Goal: Register for event/course

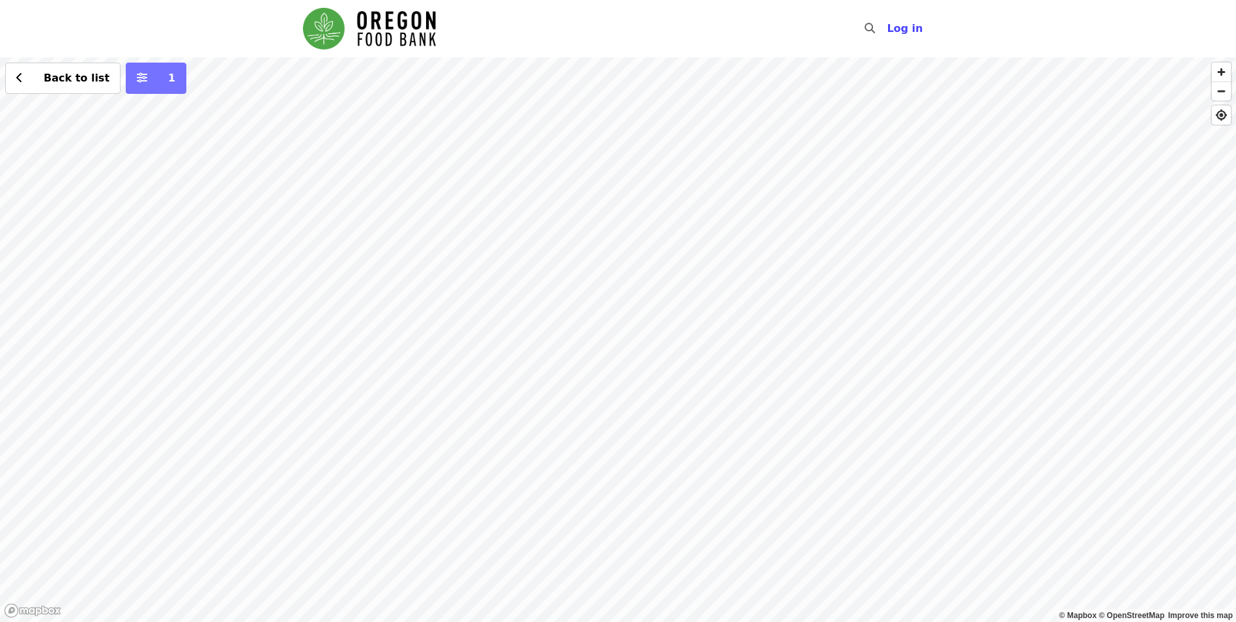
click at [154, 87] on button "1" at bounding box center [156, 78] width 61 height 31
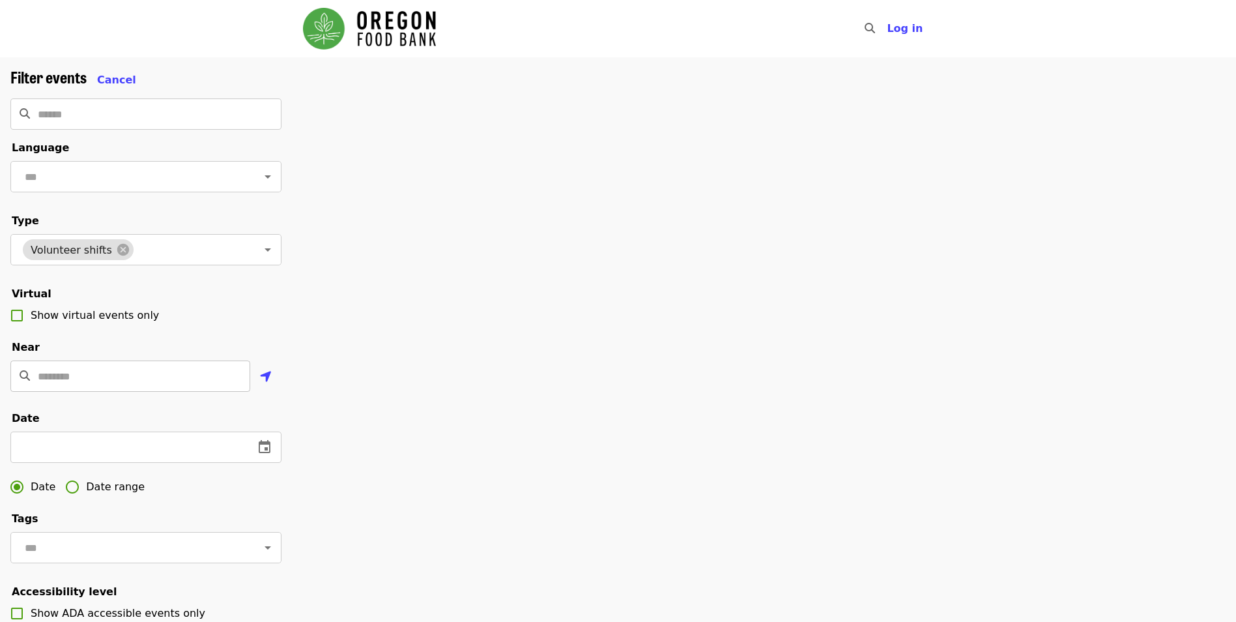
click at [126, 388] on input "Location" at bounding box center [144, 375] width 212 height 31
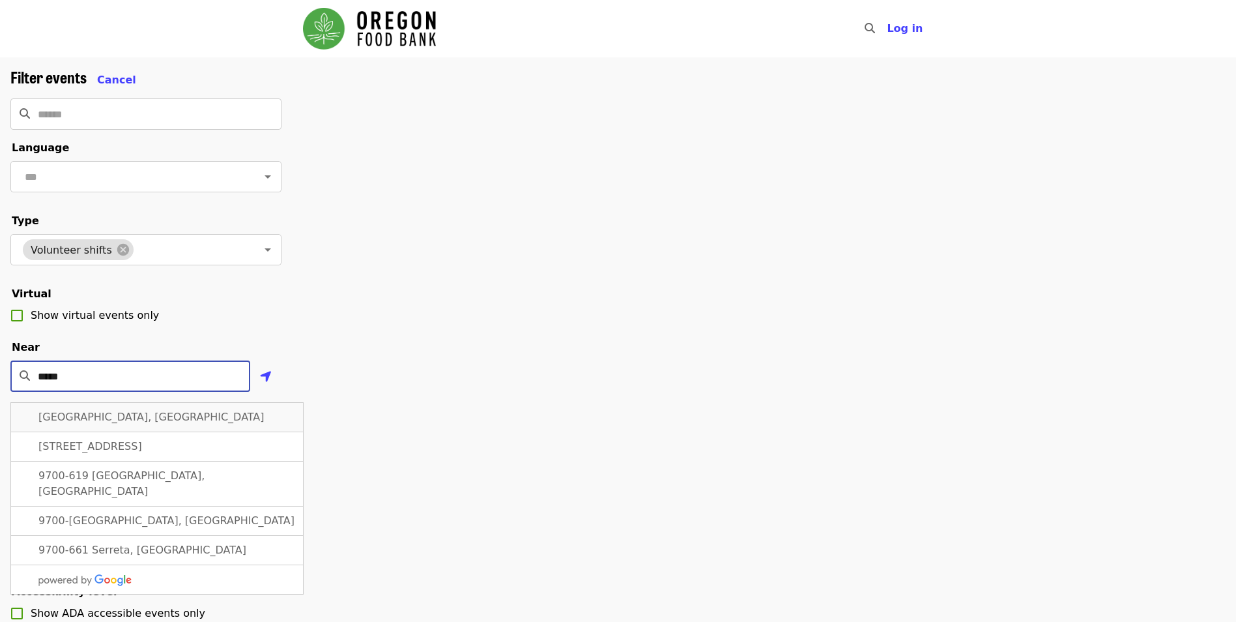
click at [222, 427] on div "[GEOGRAPHIC_DATA], [GEOGRAPHIC_DATA]" at bounding box center [156, 417] width 293 height 30
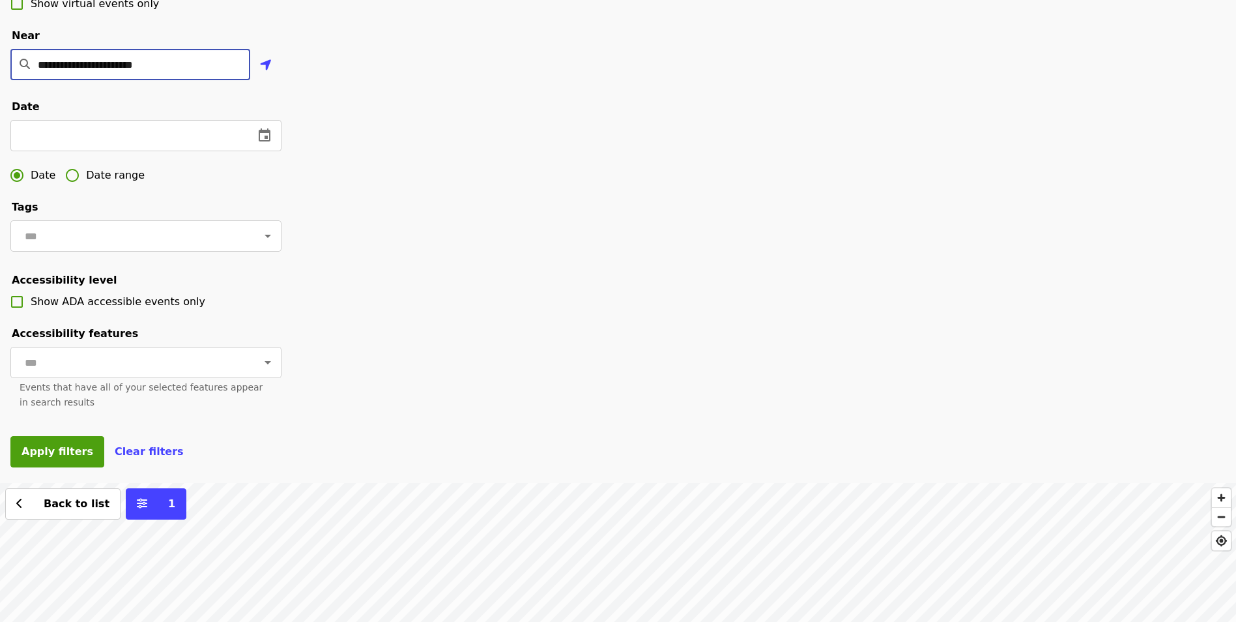
scroll to position [326, 0]
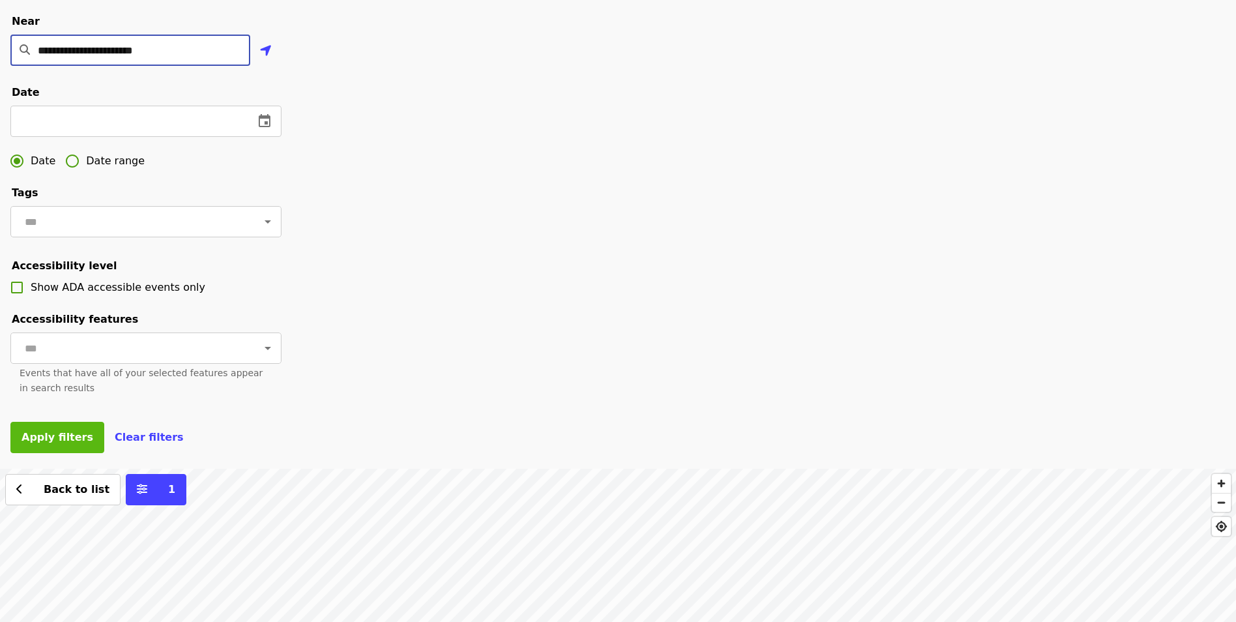
type input "**********"
click at [59, 443] on span "Apply filters" at bounding box center [58, 437] width 72 height 12
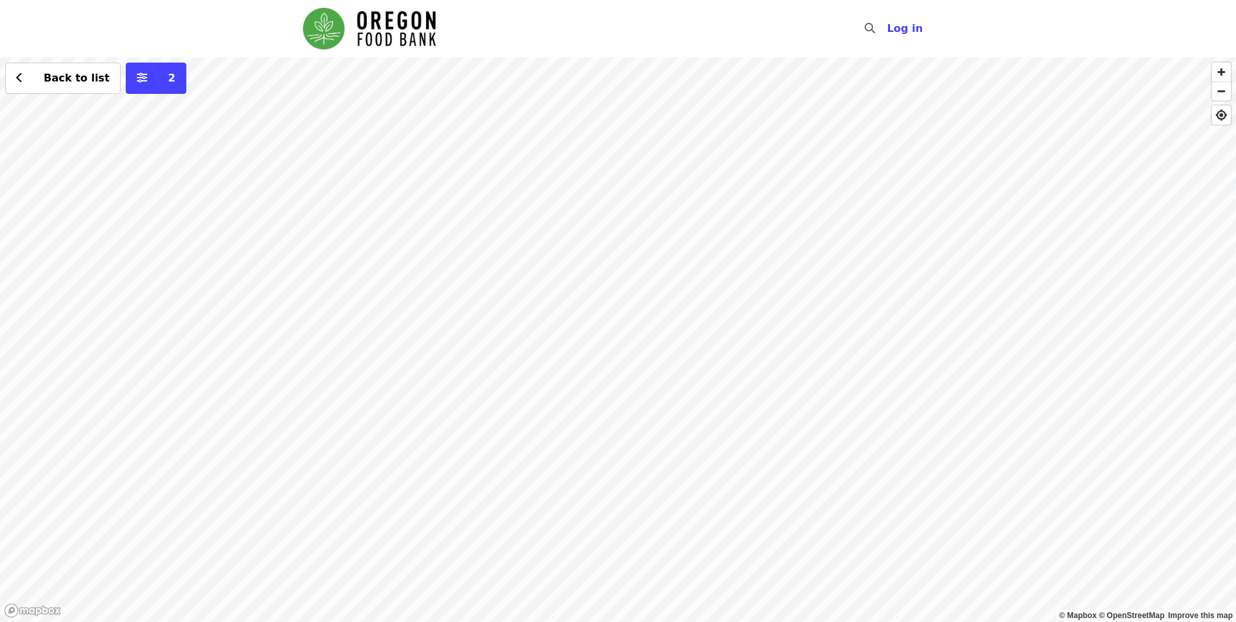
click at [487, 285] on div "Back to list 2" at bounding box center [618, 339] width 1236 height 564
click at [373, 229] on div "Back to list 2" at bounding box center [618, 339] width 1236 height 564
click at [354, 254] on span "See 2 actions at this location" at bounding box center [363, 248] width 171 height 12
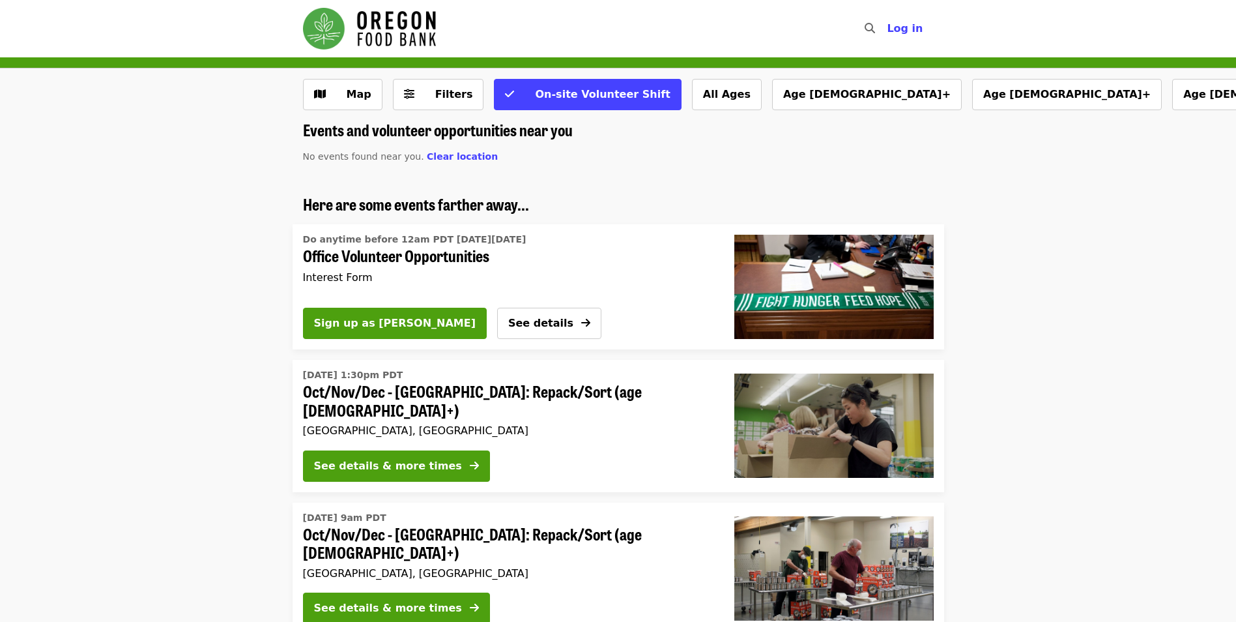
click at [409, 255] on span "Office Volunteer Opportunities" at bounding box center [503, 255] width 400 height 19
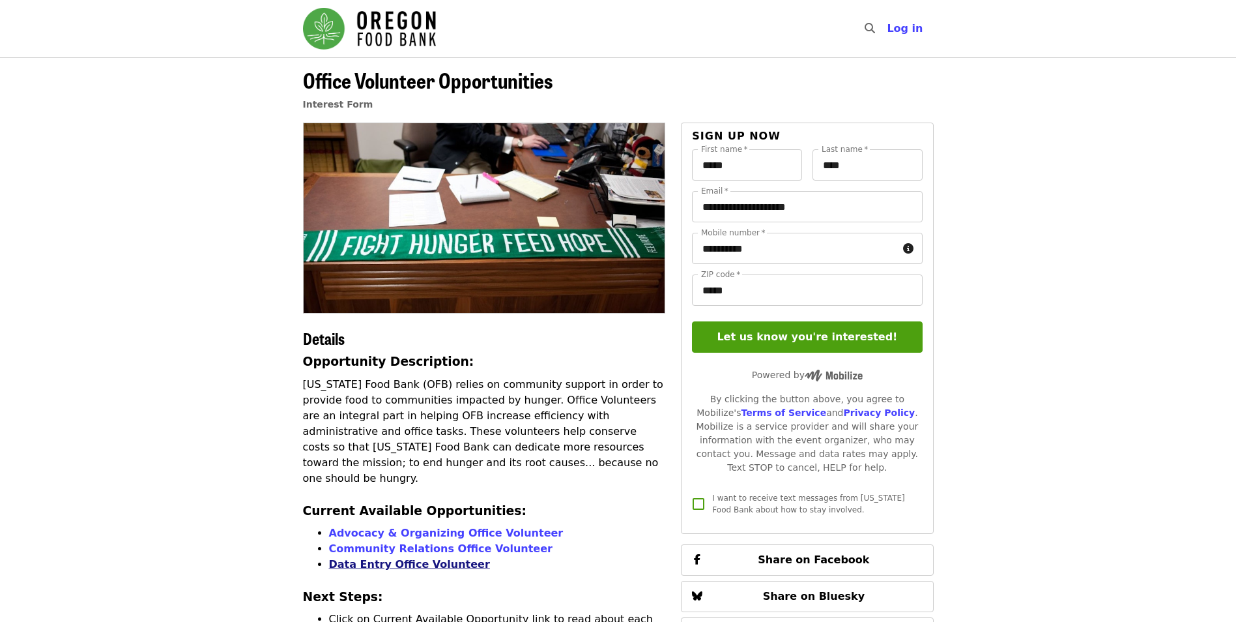
click at [410, 558] on link "Data Entry Office Volunteer" at bounding box center [409, 564] width 161 height 12
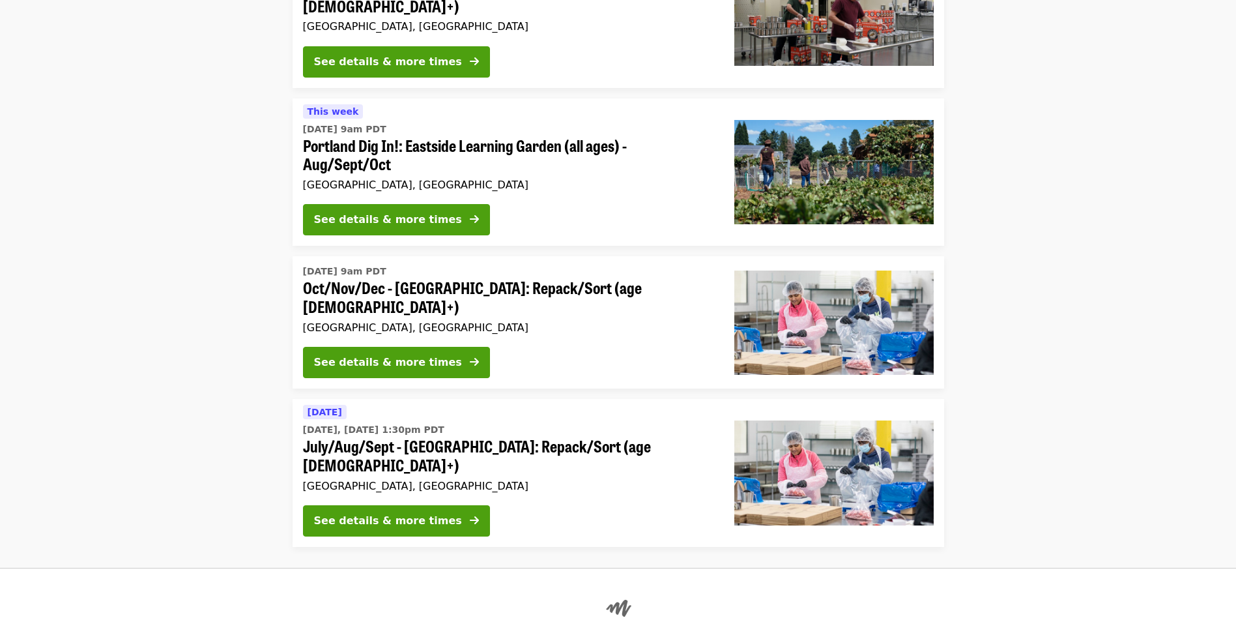
scroll to position [1050, 0]
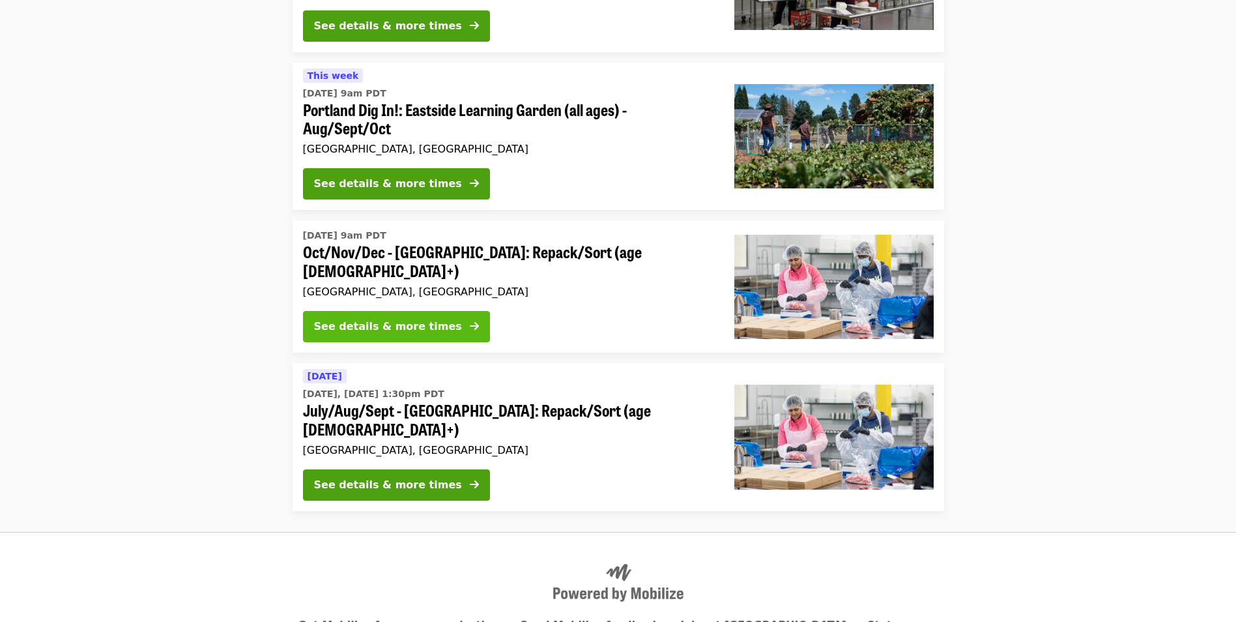
click at [418, 319] on div "See details & more times" at bounding box center [388, 327] width 148 height 16
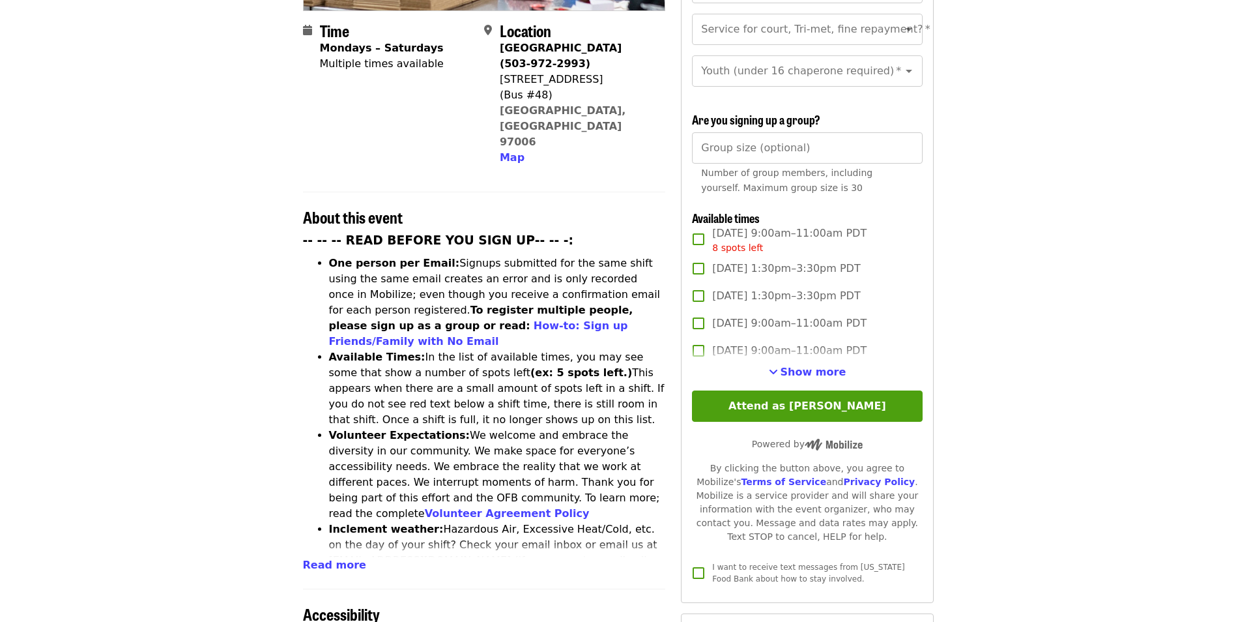
scroll to position [326, 0]
click at [822, 370] on span "Show more" at bounding box center [814, 371] width 66 height 12
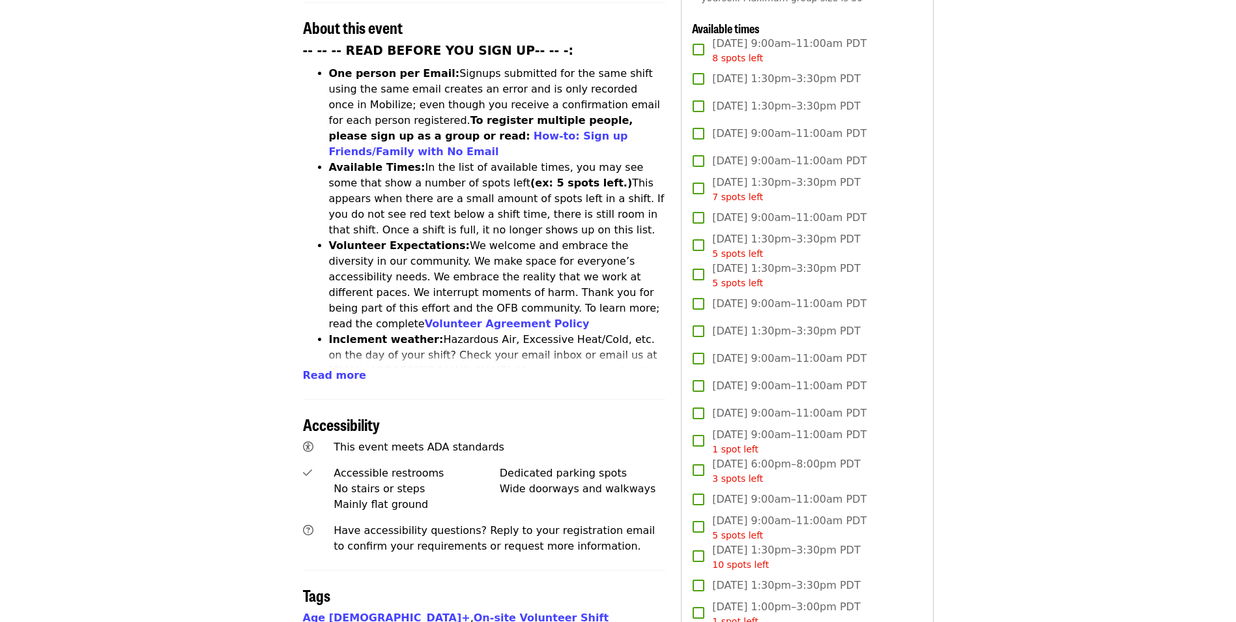
scroll to position [521, 0]
